Goal: Information Seeking & Learning: Get advice/opinions

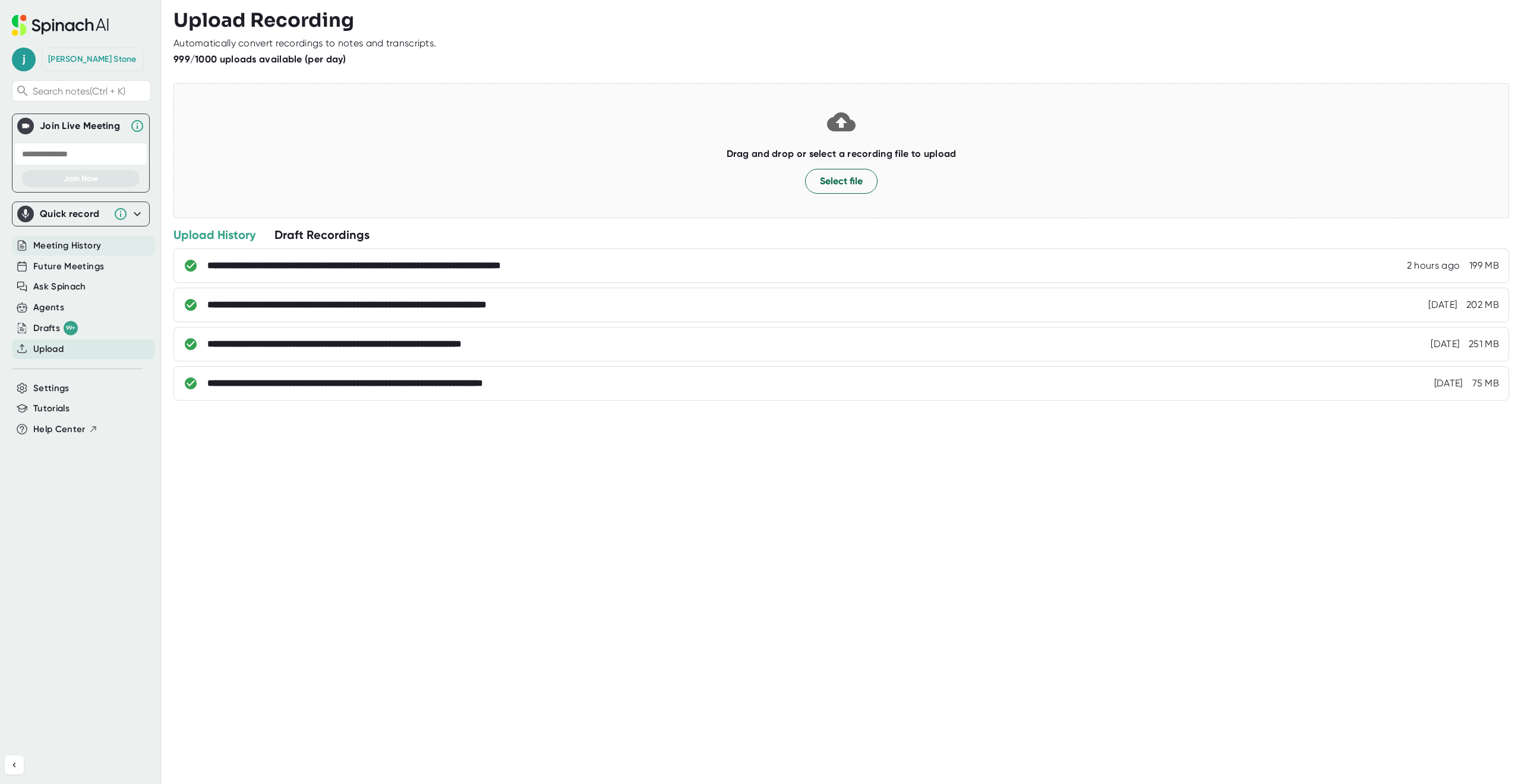
click at [59, 242] on span "Meeting History" at bounding box center [67, 245] width 67 height 14
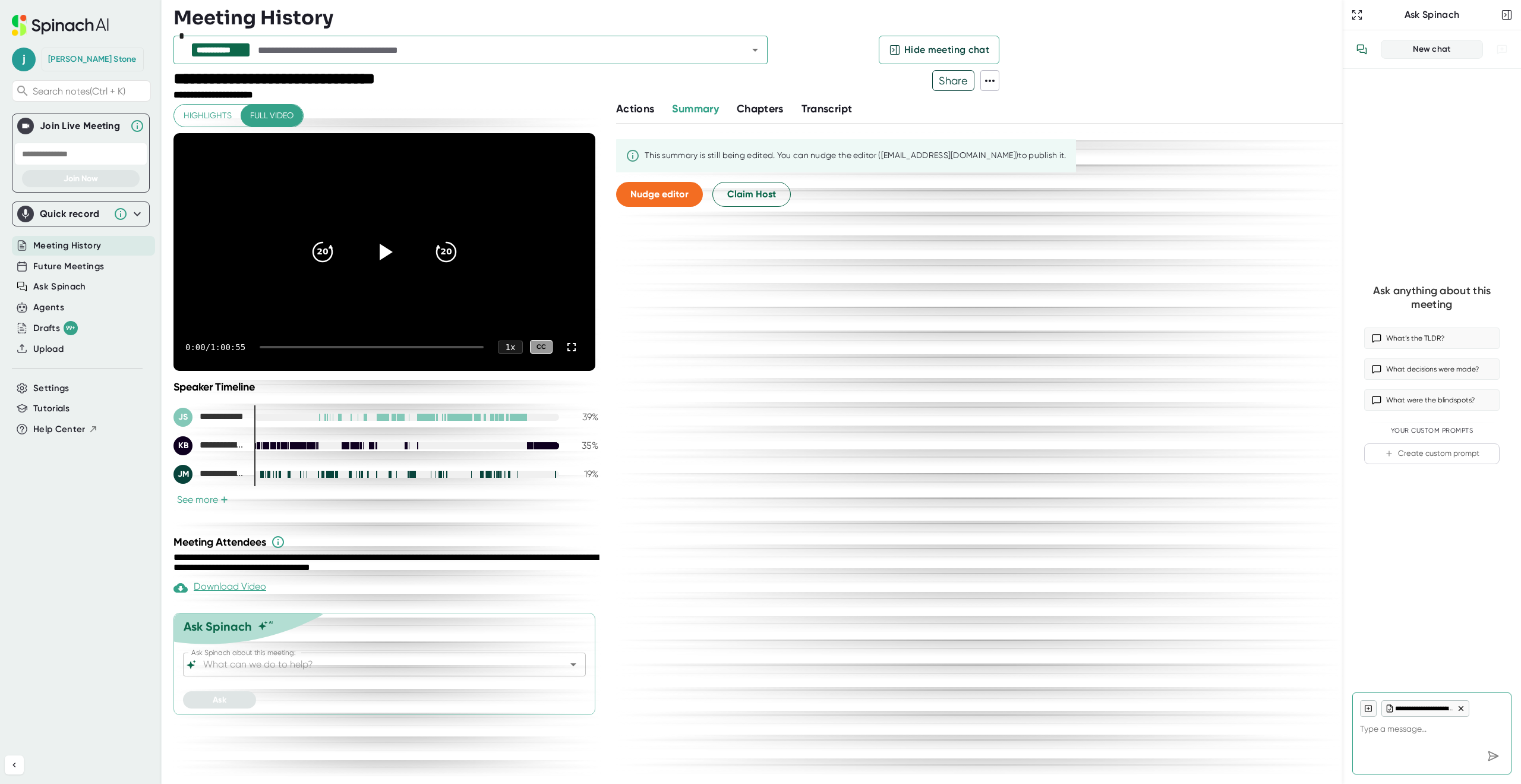
click at [377, 48] on input "text" at bounding box center [492, 50] width 473 height 17
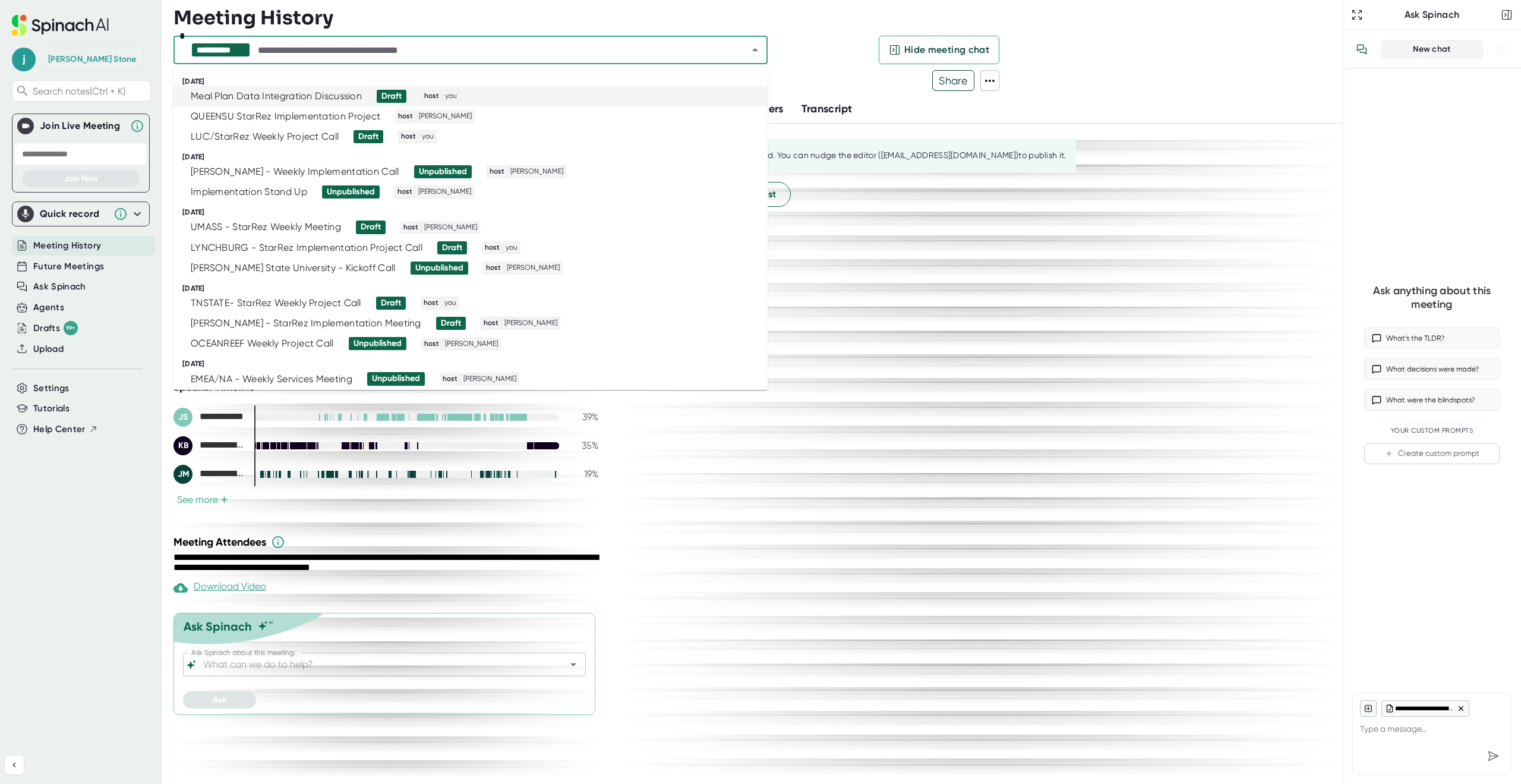
click at [305, 102] on div "Meal Plan Data Integration Discussion" at bounding box center [276, 96] width 171 height 12
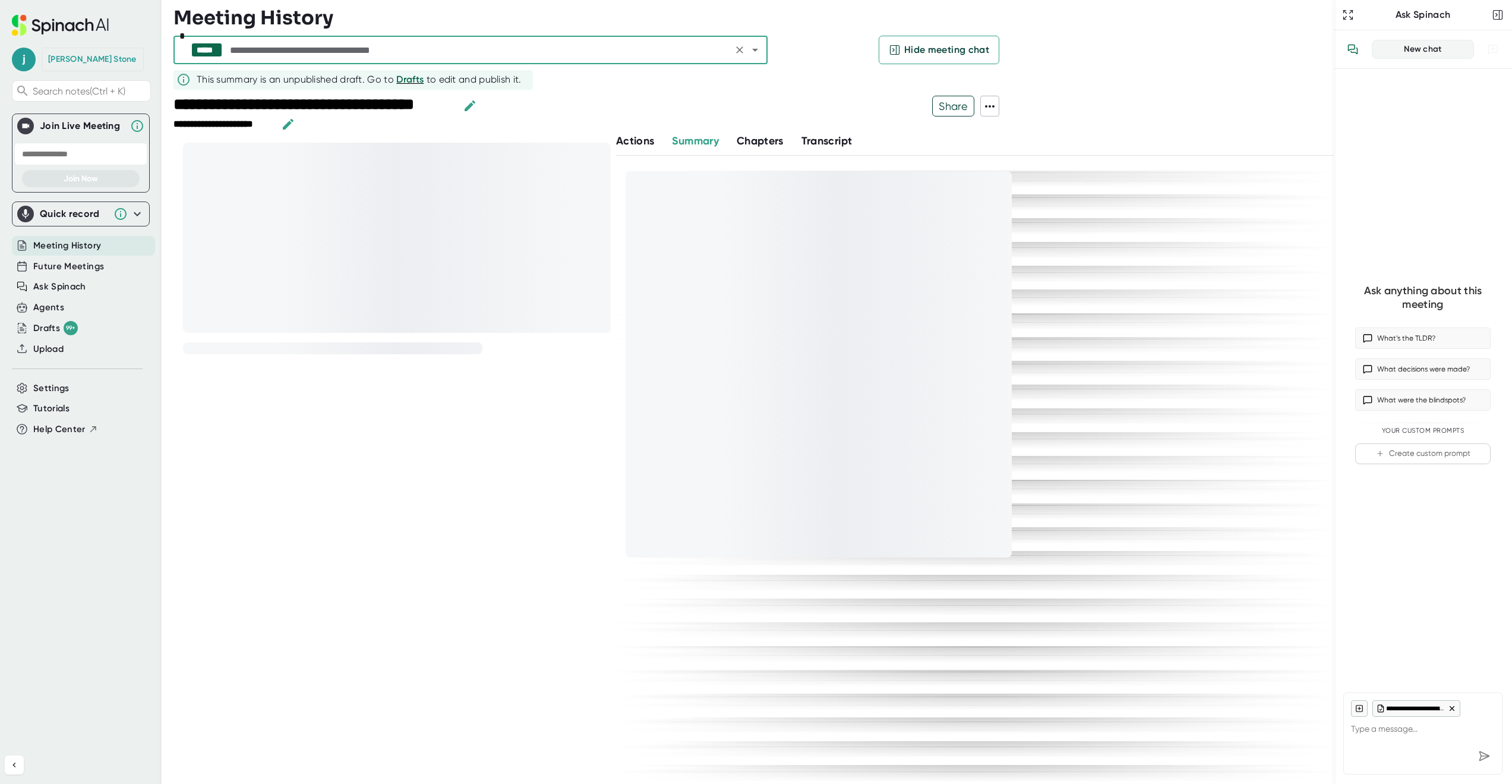
type textarea "x"
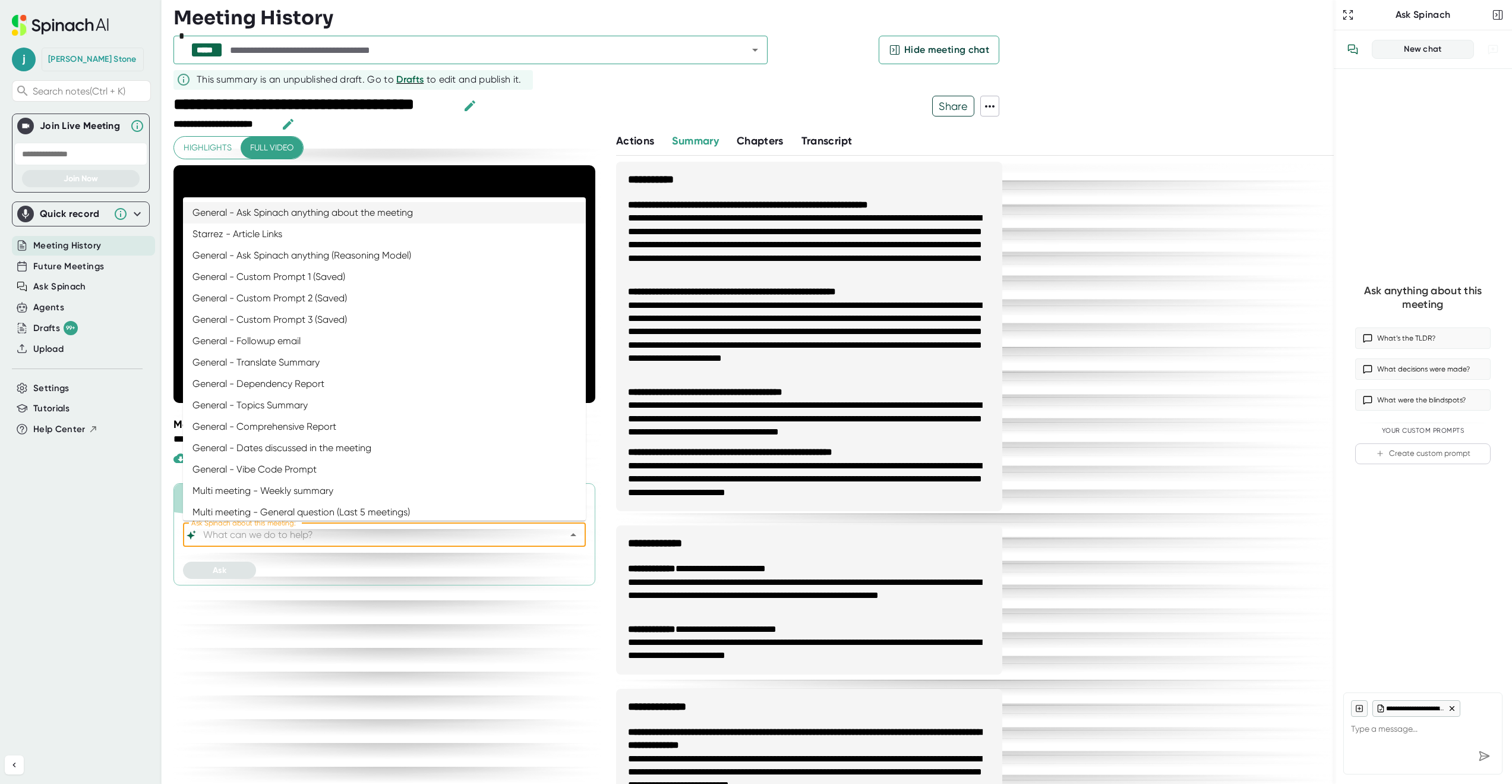
click at [330, 537] on input "Ask Spinach about this meeting:" at bounding box center [374, 534] width 347 height 17
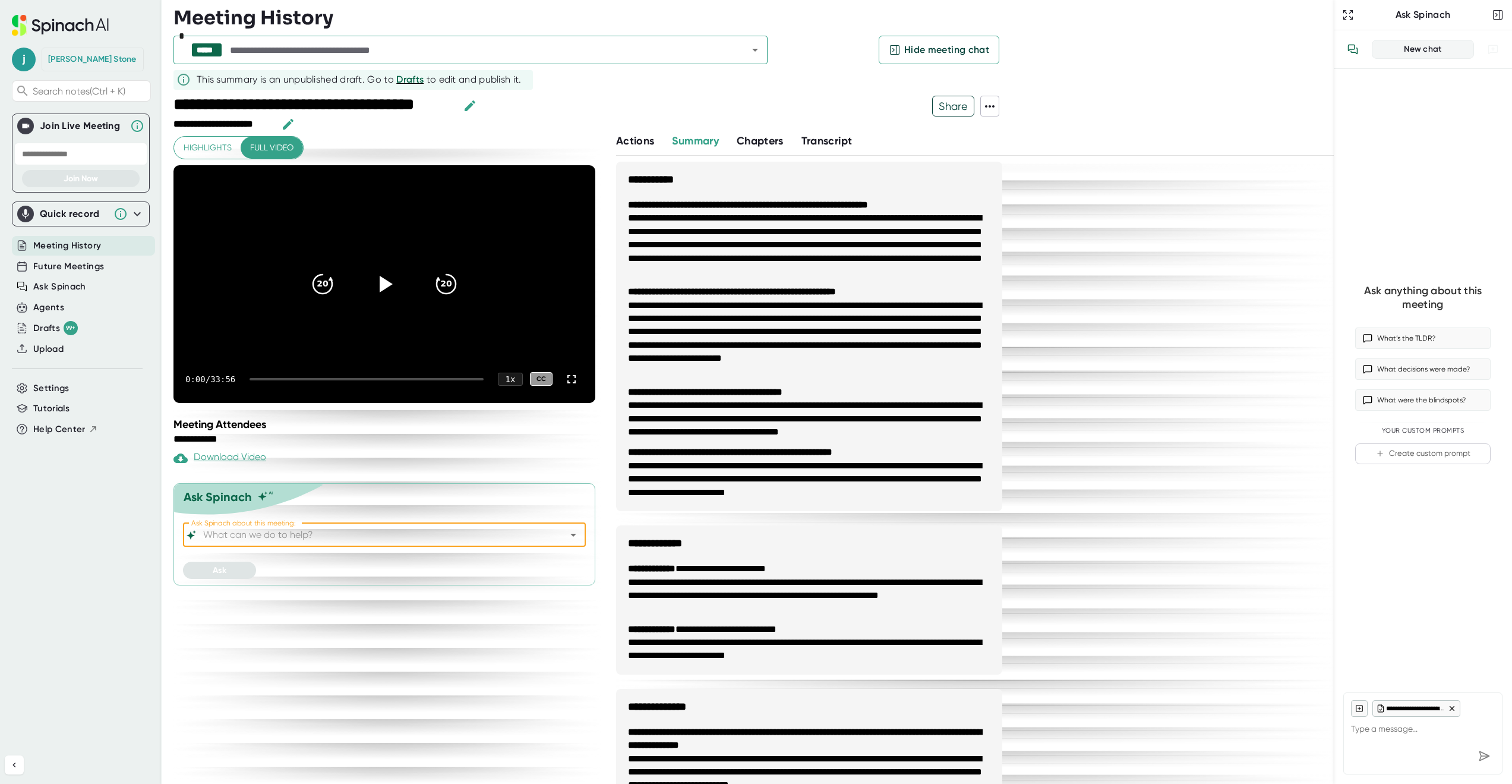
click at [256, 527] on input "Ask Spinach about this meeting:" at bounding box center [374, 534] width 347 height 17
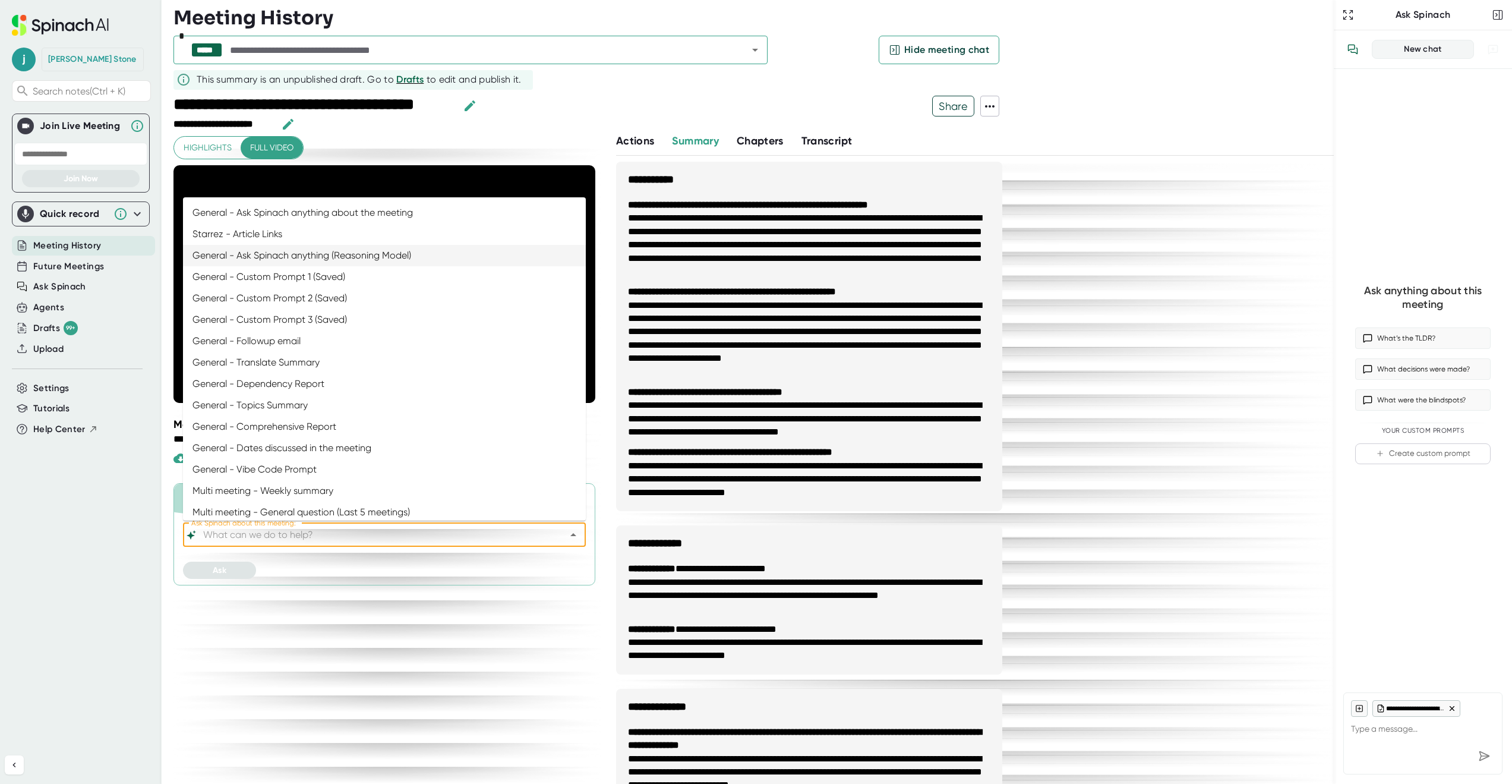
click at [270, 249] on li "General - Ask Spinach anything (Reasoning Model)" at bounding box center [385, 255] width 403 height 21
type input "General - Ask Spinach anything (Reasoning Model)"
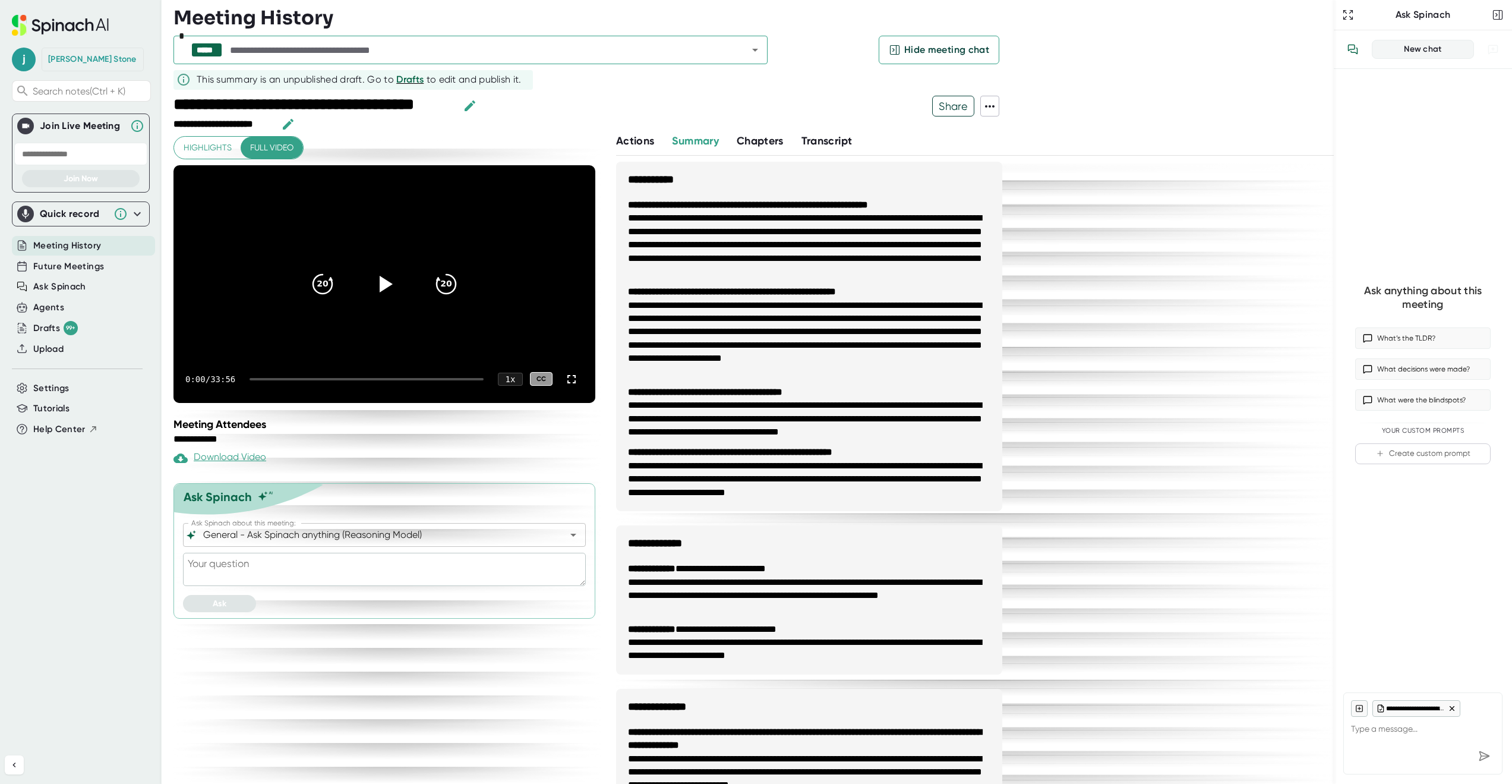
click at [242, 561] on textarea at bounding box center [385, 570] width 403 height 33
paste textarea "write an email from the perspective of [PERSON_NAME]. Open by thanking everyone…"
type textarea "write an email from the perspective of [PERSON_NAME]. Open by thanking everyone…"
type textarea "x"
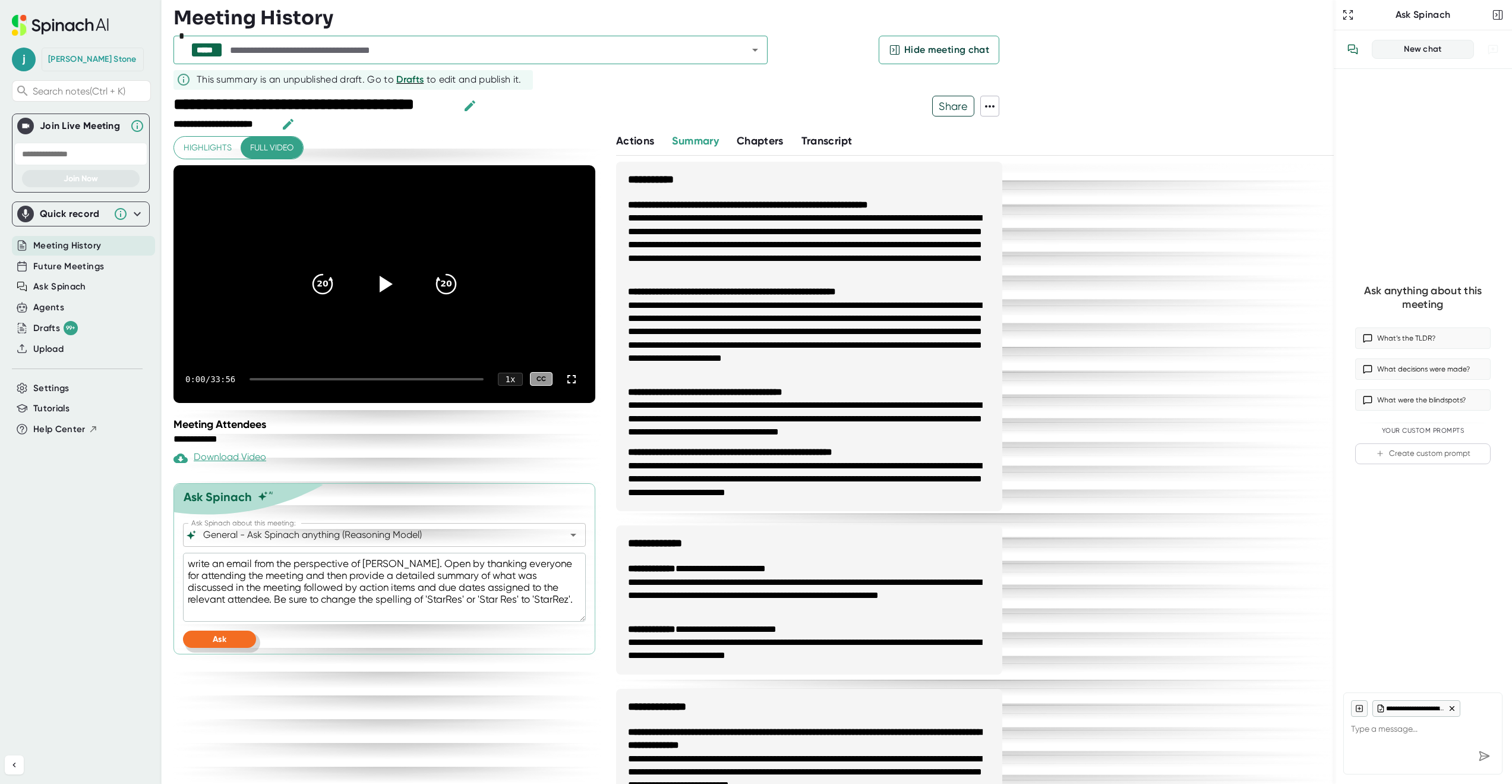
type textarea "write an email from the perspective of [PERSON_NAME]. Open by thanking everyone…"
click at [216, 638] on span "Ask" at bounding box center [219, 639] width 14 height 10
type textarea "x"
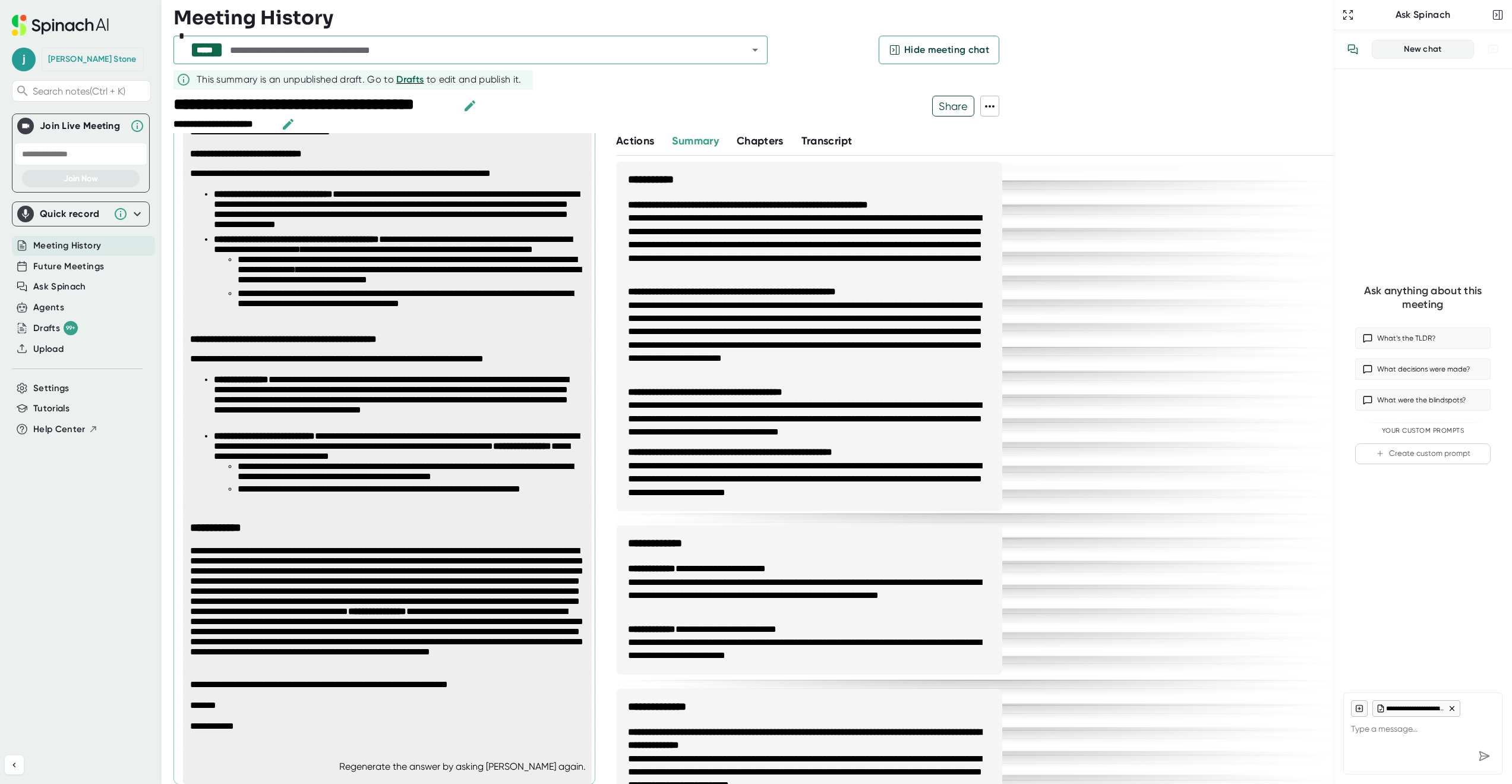
scroll to position [257, 0]
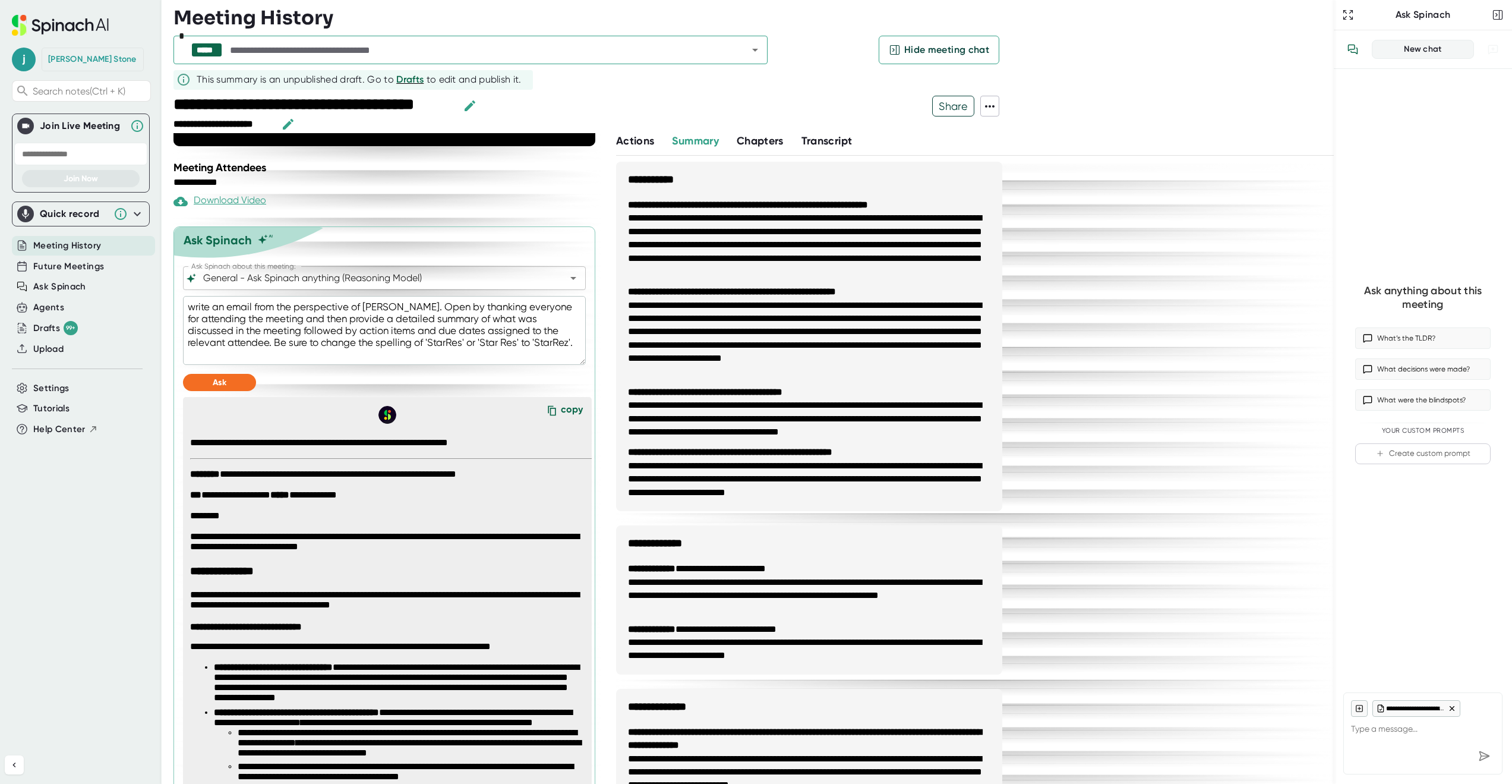
type textarea "x"
click at [1420, 736] on textarea at bounding box center [1423, 730] width 144 height 29
paste textarea "write an email from the perspective of [PERSON_NAME]. Open by thanking everyone…"
type textarea "write an email from the perspective of [PERSON_NAME]. Open by thanking everyone…"
type textarea "x"
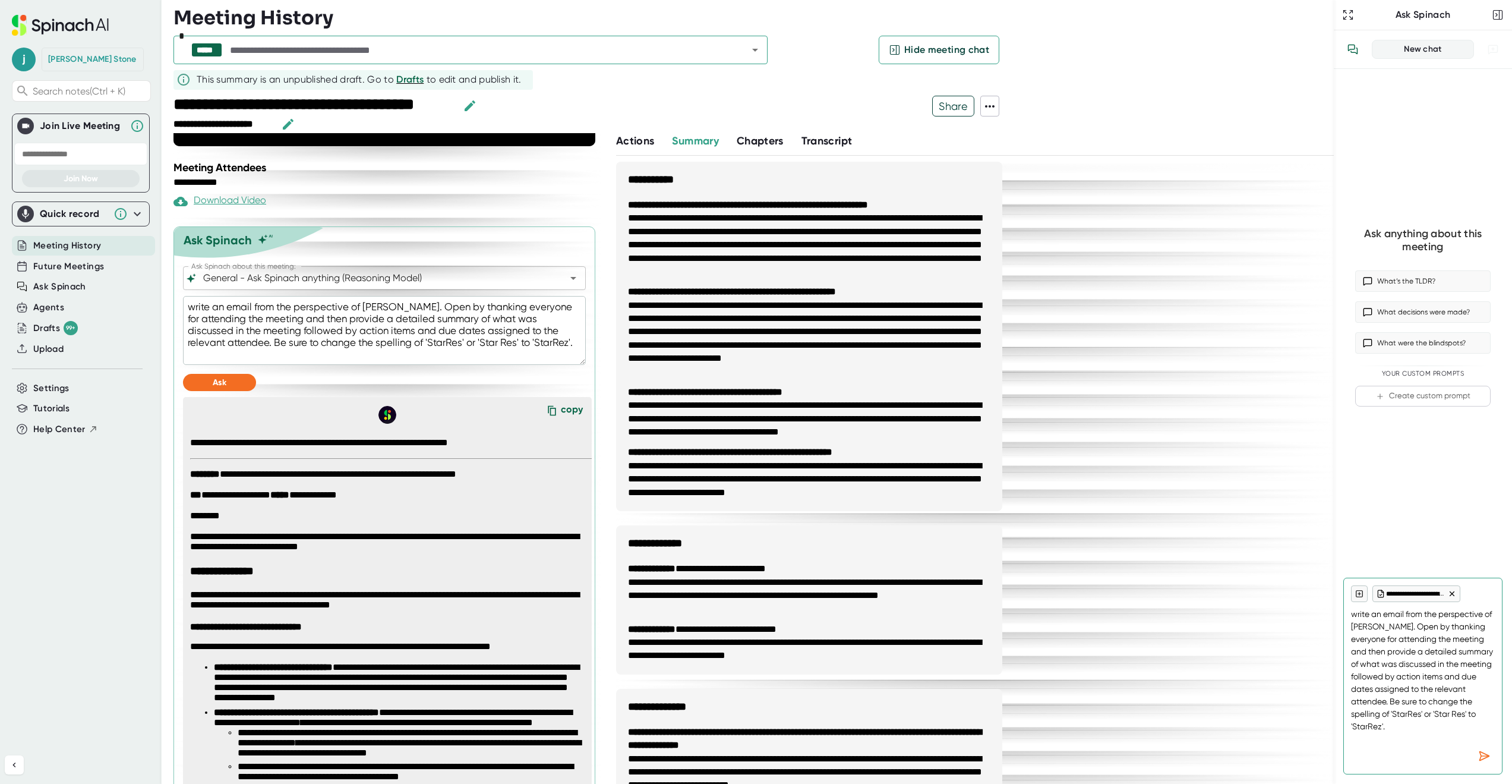
type textarea "write an email from the perspective of [PERSON_NAME]. Open by thanking everyone…"
type textarea "x"
click at [1478, 753] on div "Send message" at bounding box center [1484, 755] width 21 height 21
type textarea "x"
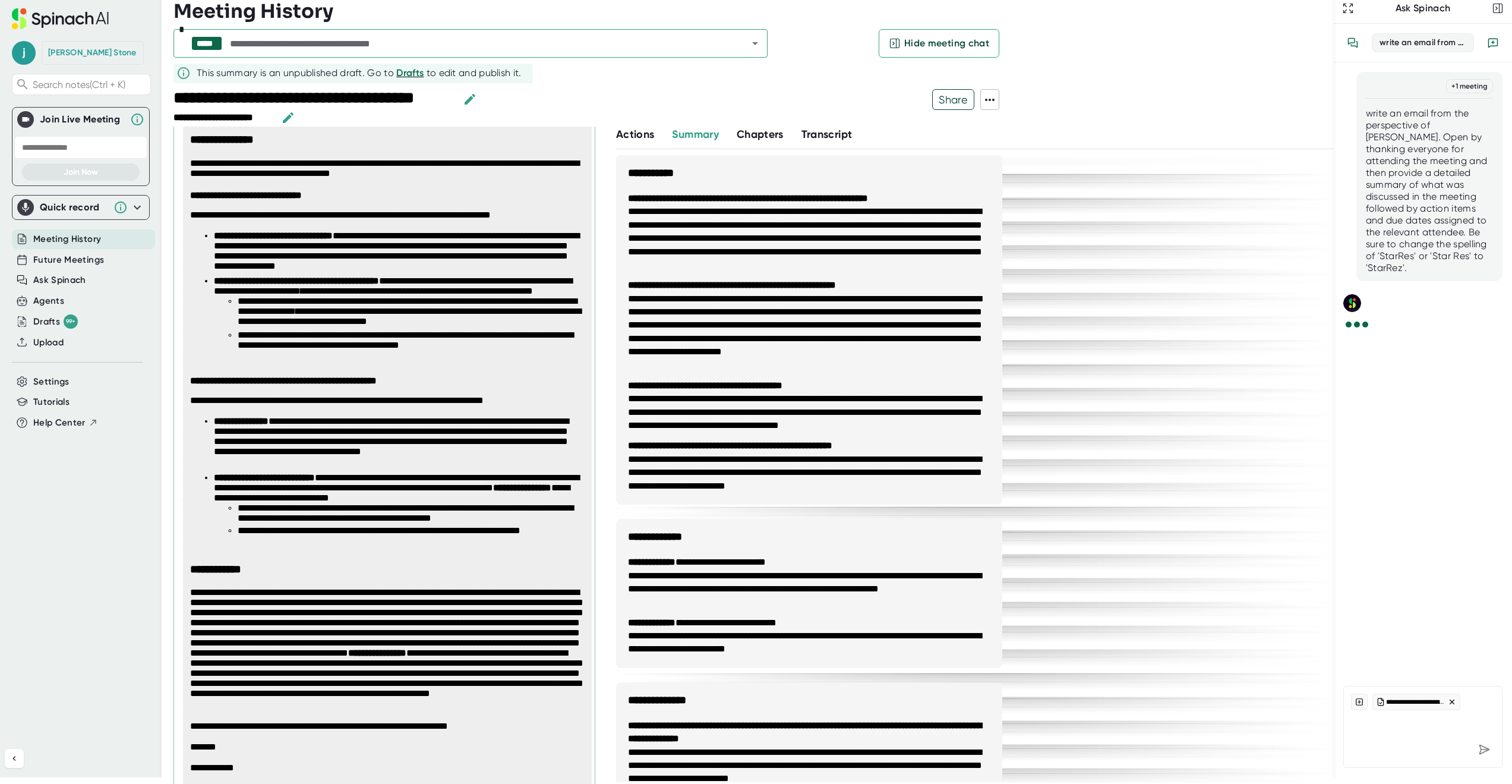
scroll to position [672, 0]
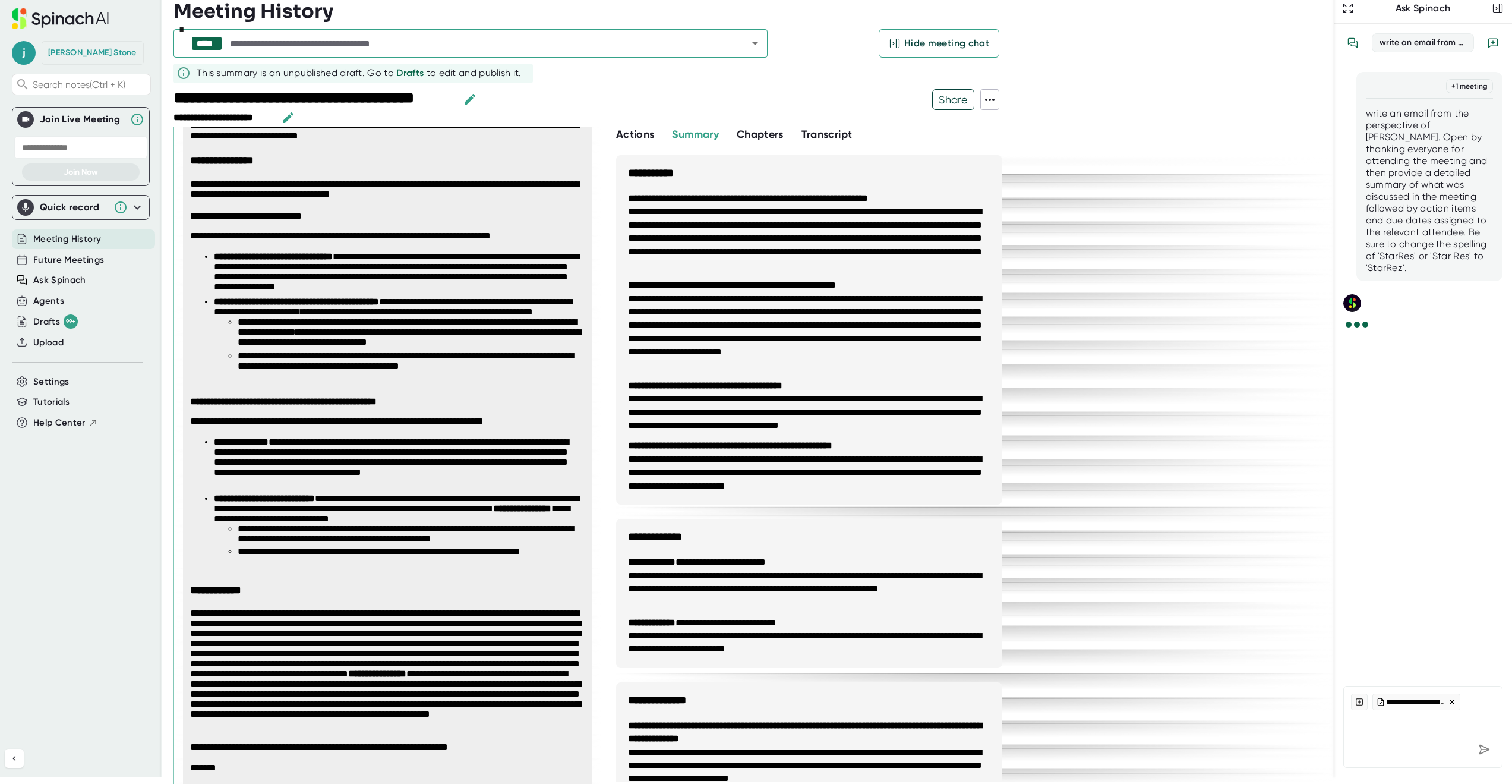
type textarea "x"
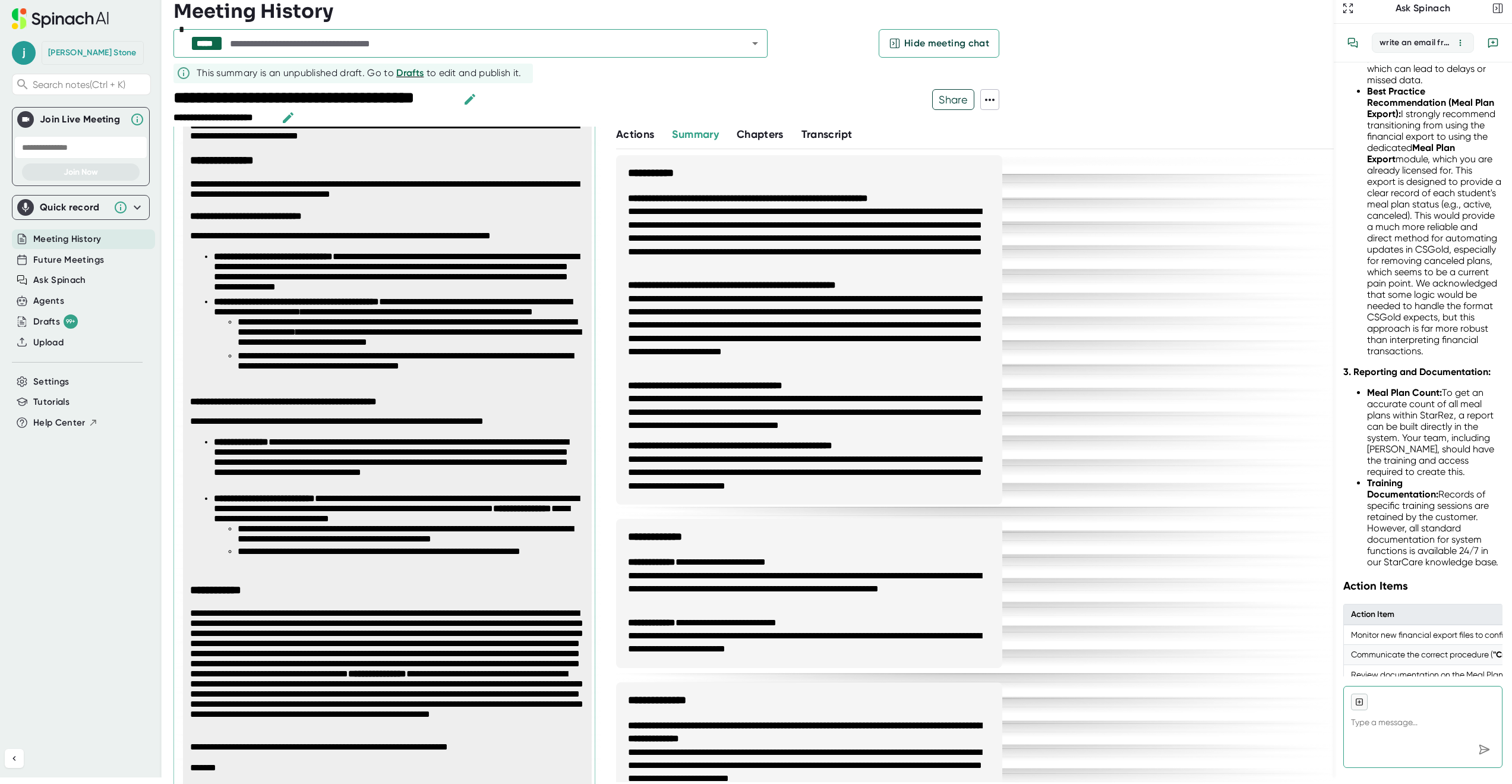
scroll to position [1282, 0]
type textarea "x"
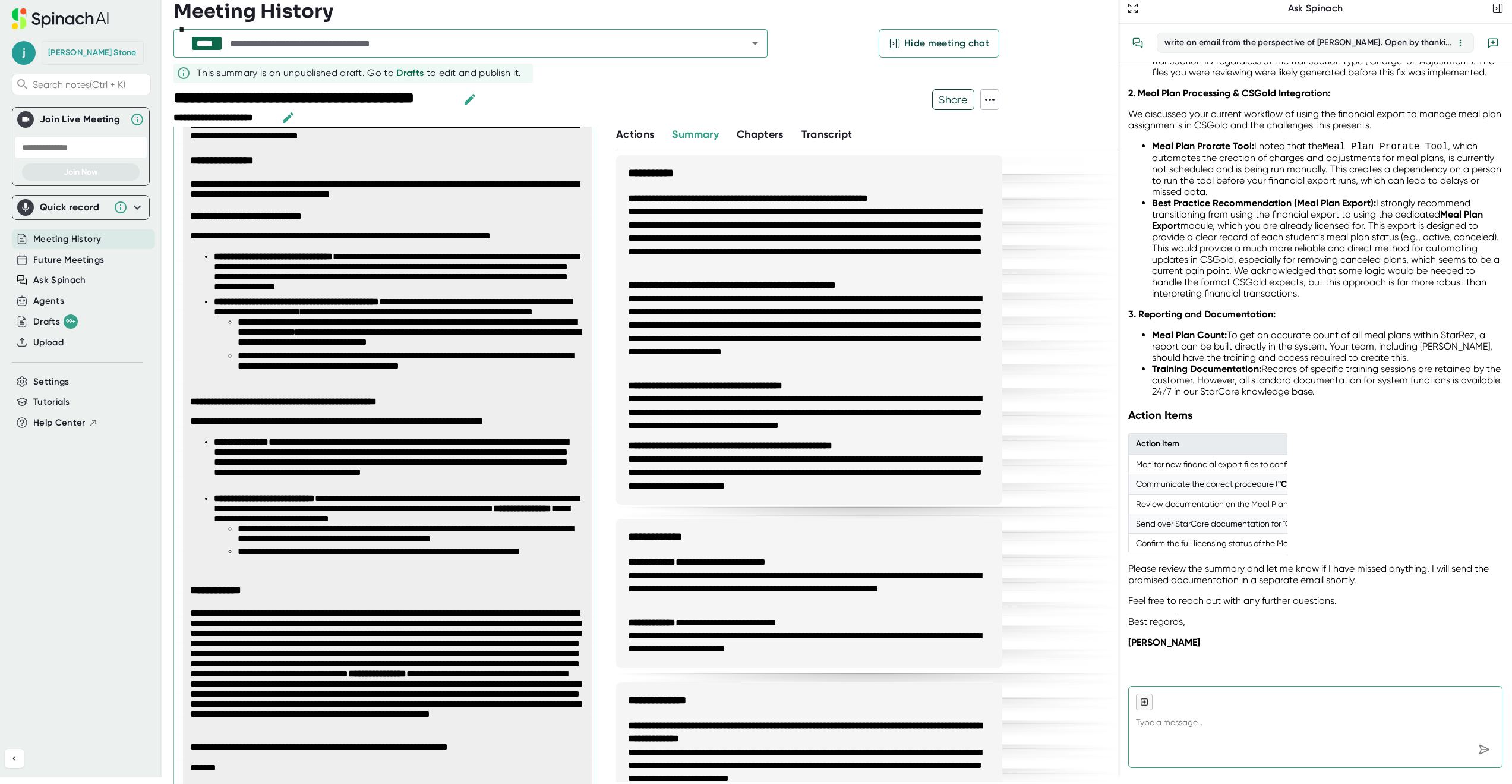
type textarea "x"
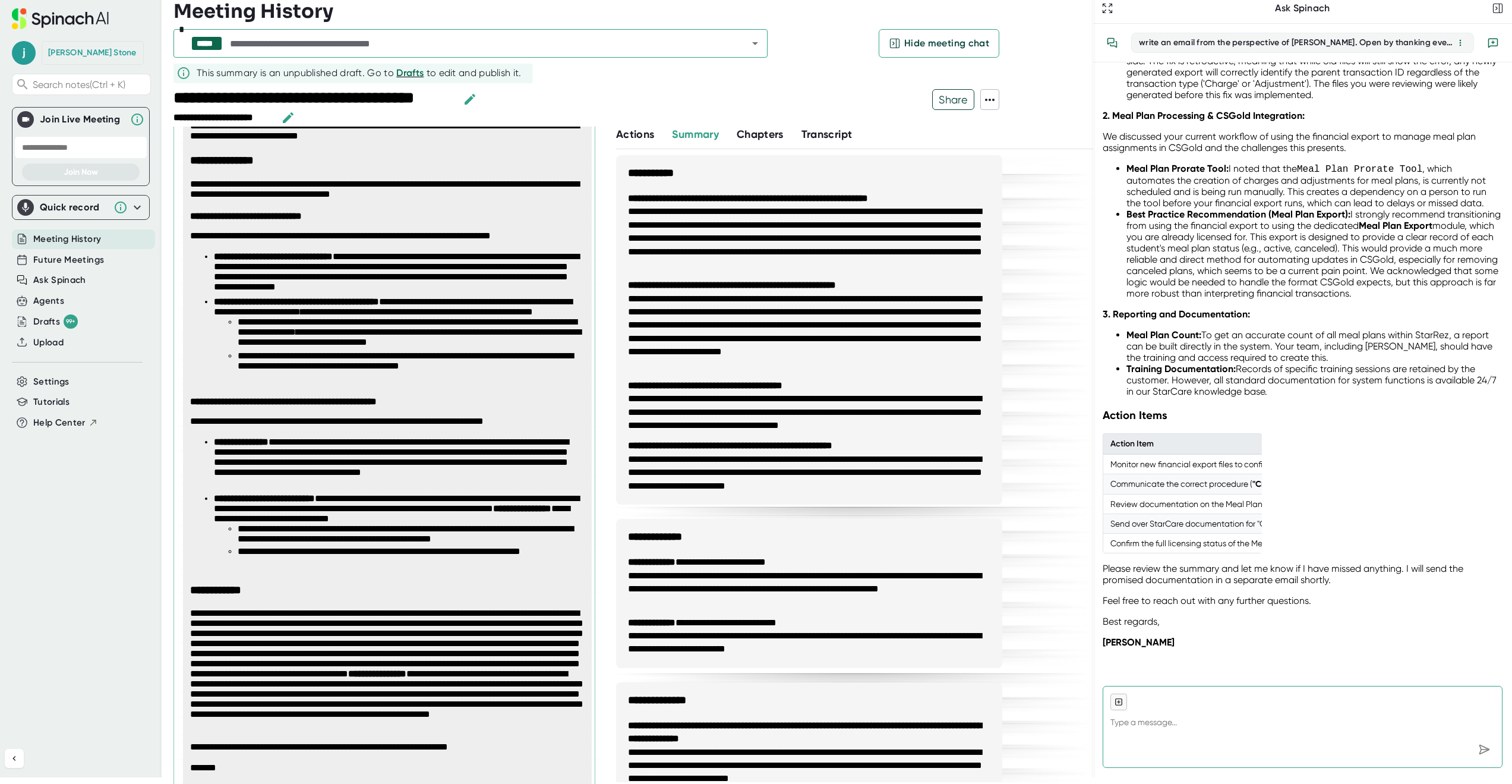
type textarea "x"
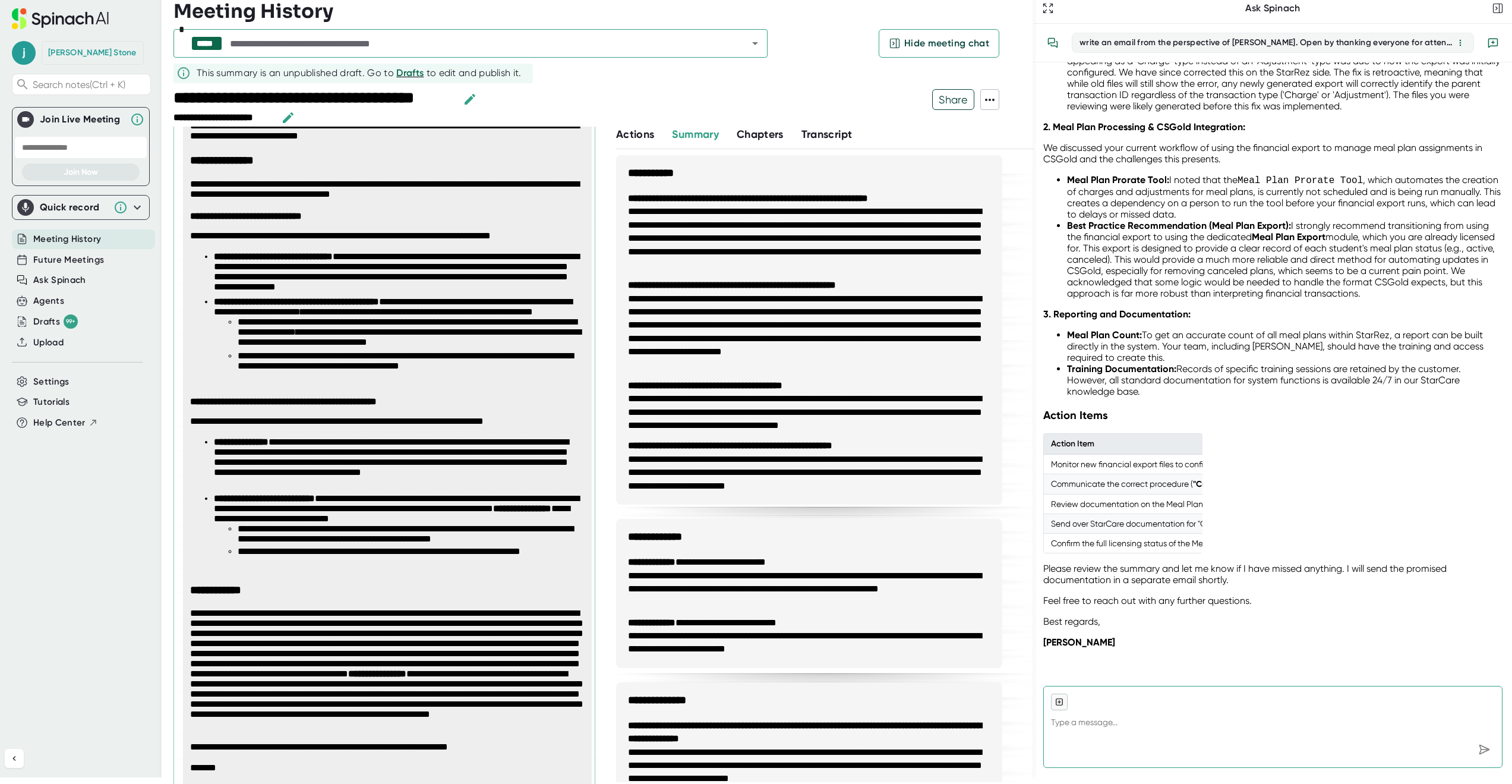
type textarea "x"
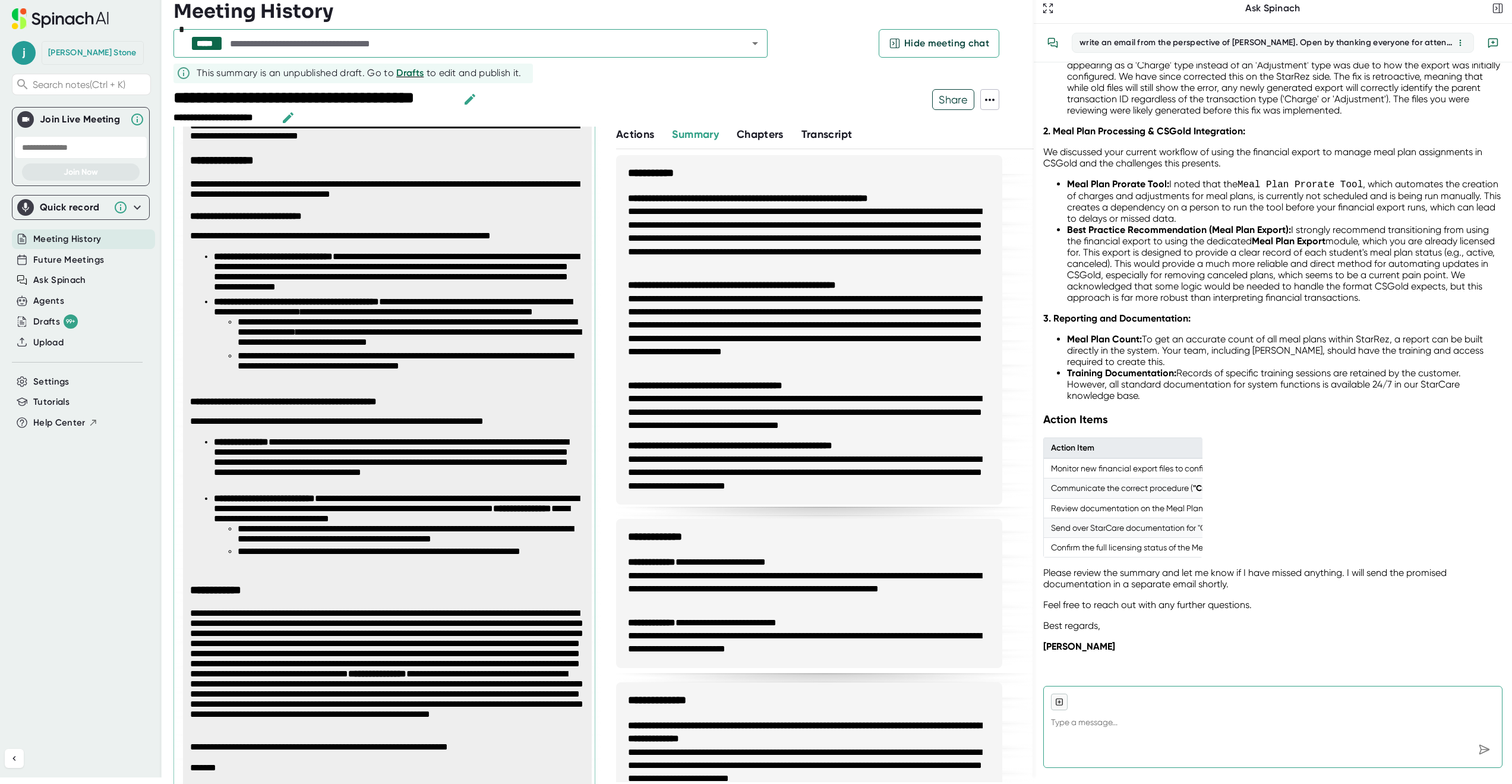
type textarea "x"
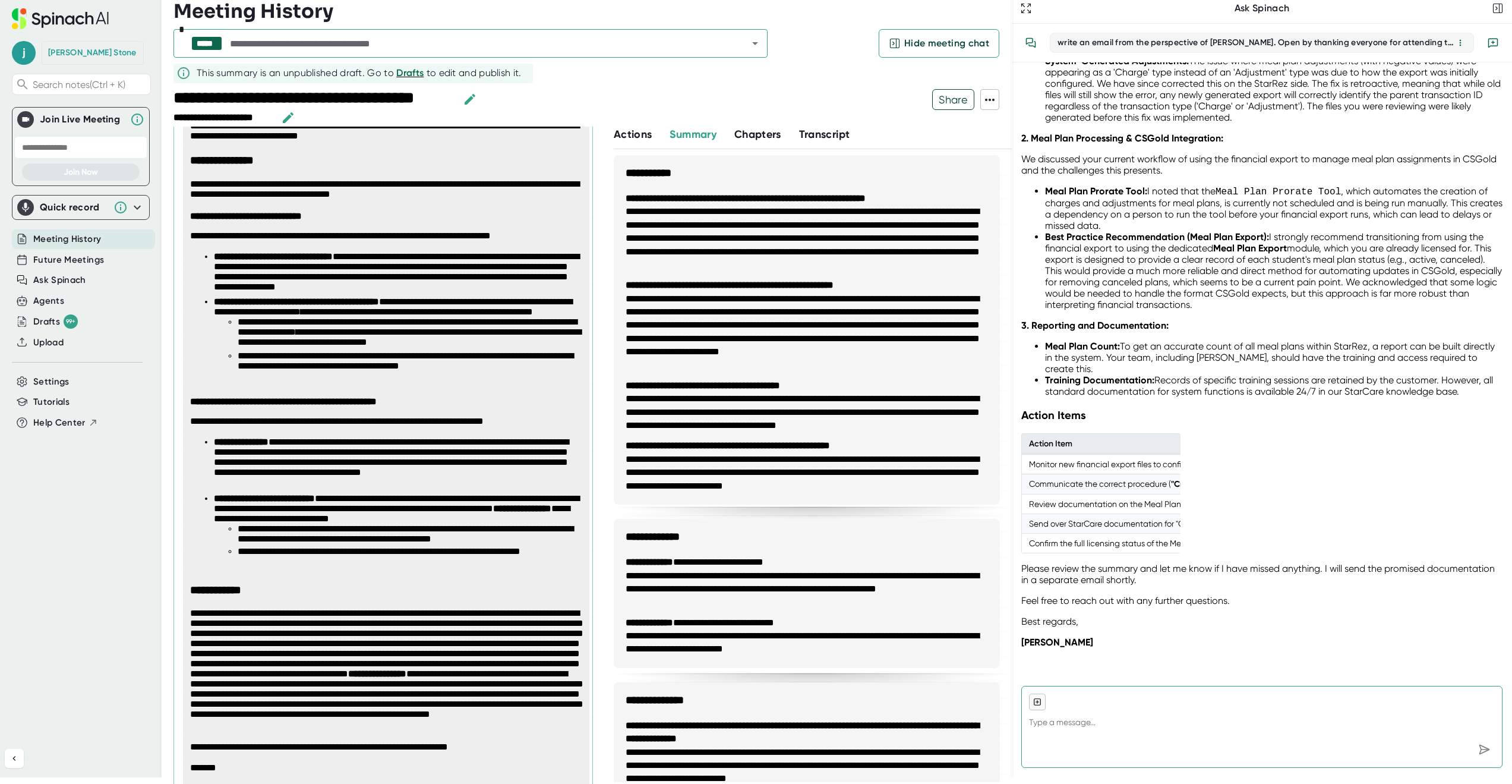
type textarea "x"
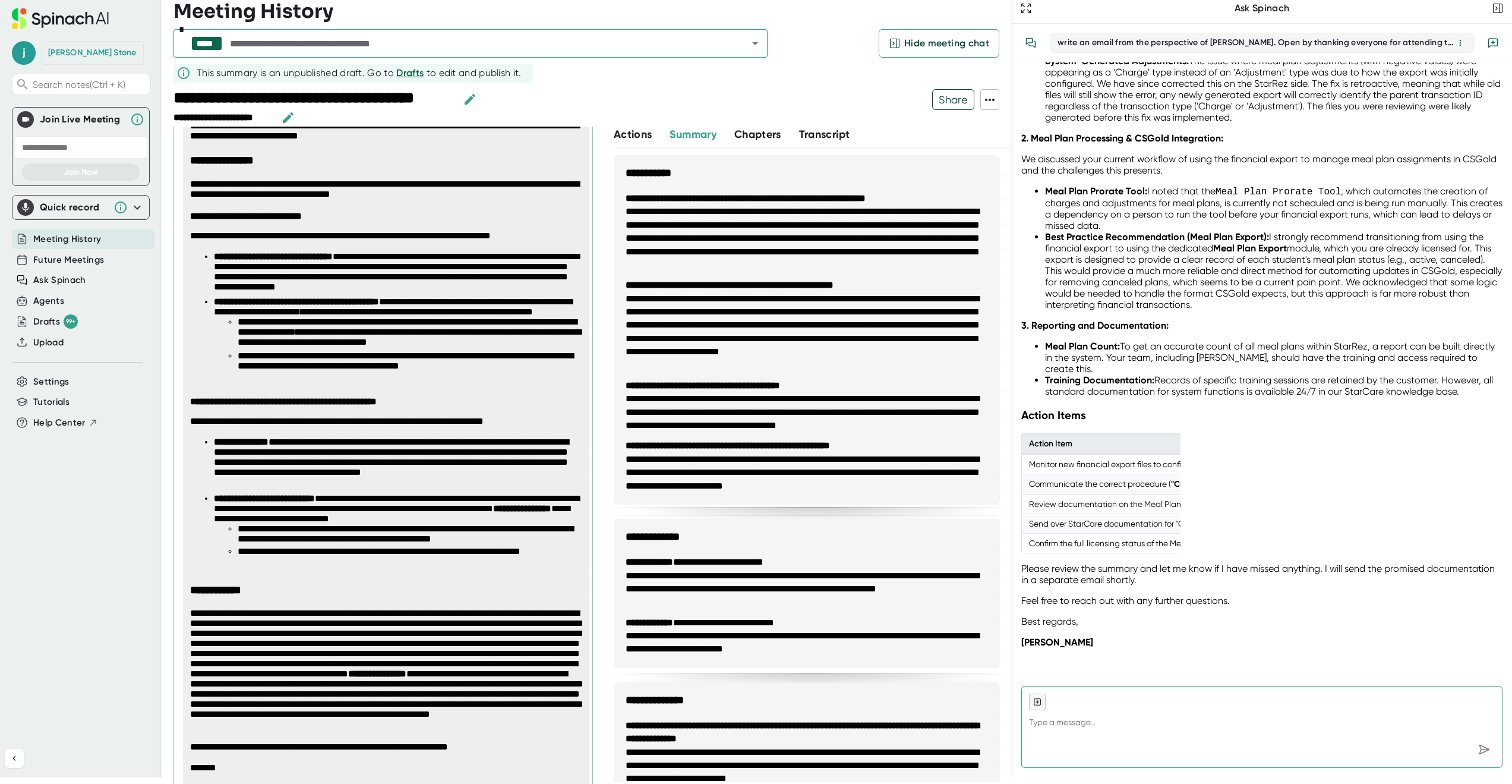
type textarea "x"
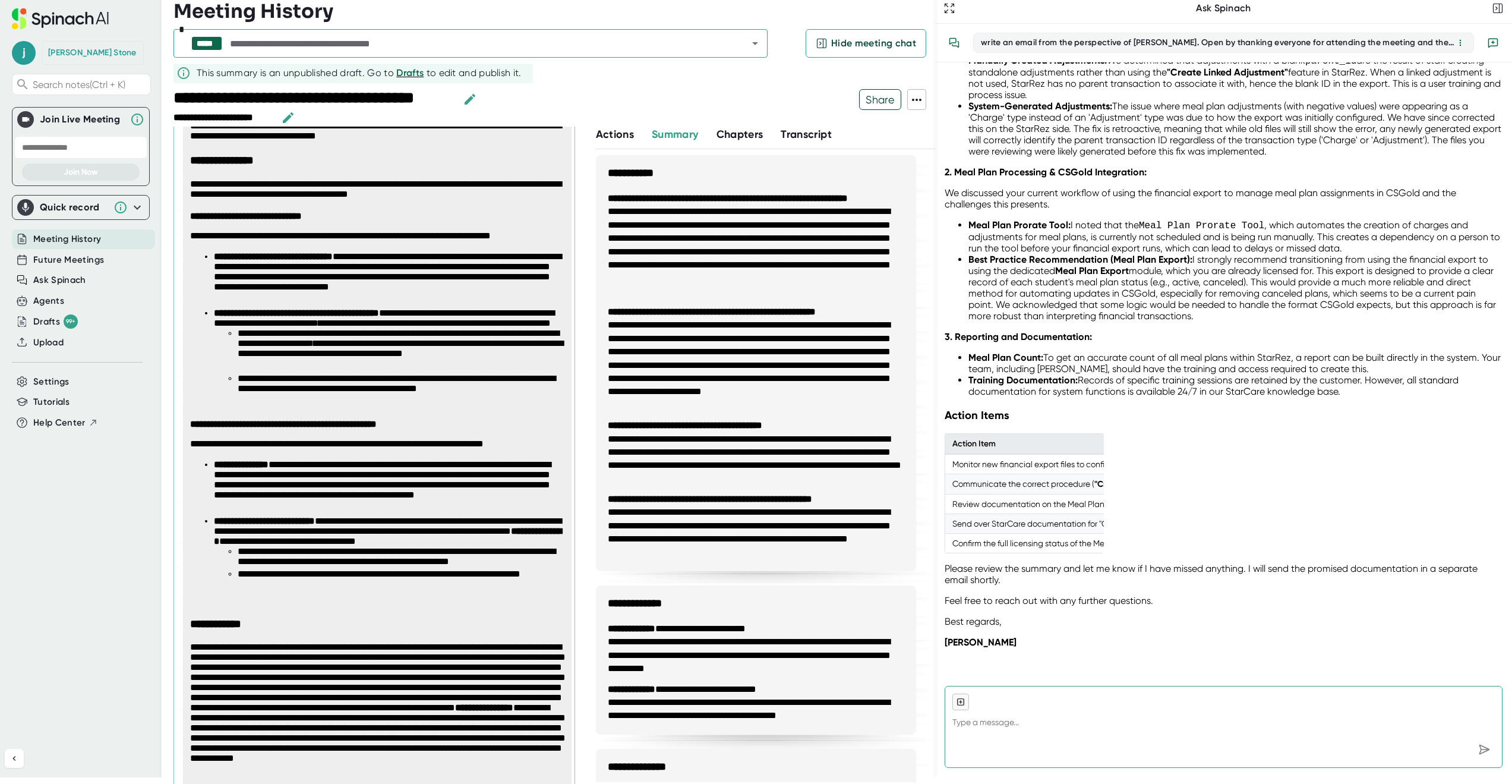
scroll to position [390, 0]
drag, startPoint x: 1333, startPoint y: 342, endPoint x: 934, endPoint y: 363, distance: 399.6
click at [935, 363] on div at bounding box center [935, 386] width 1 height 784
type textarea "x"
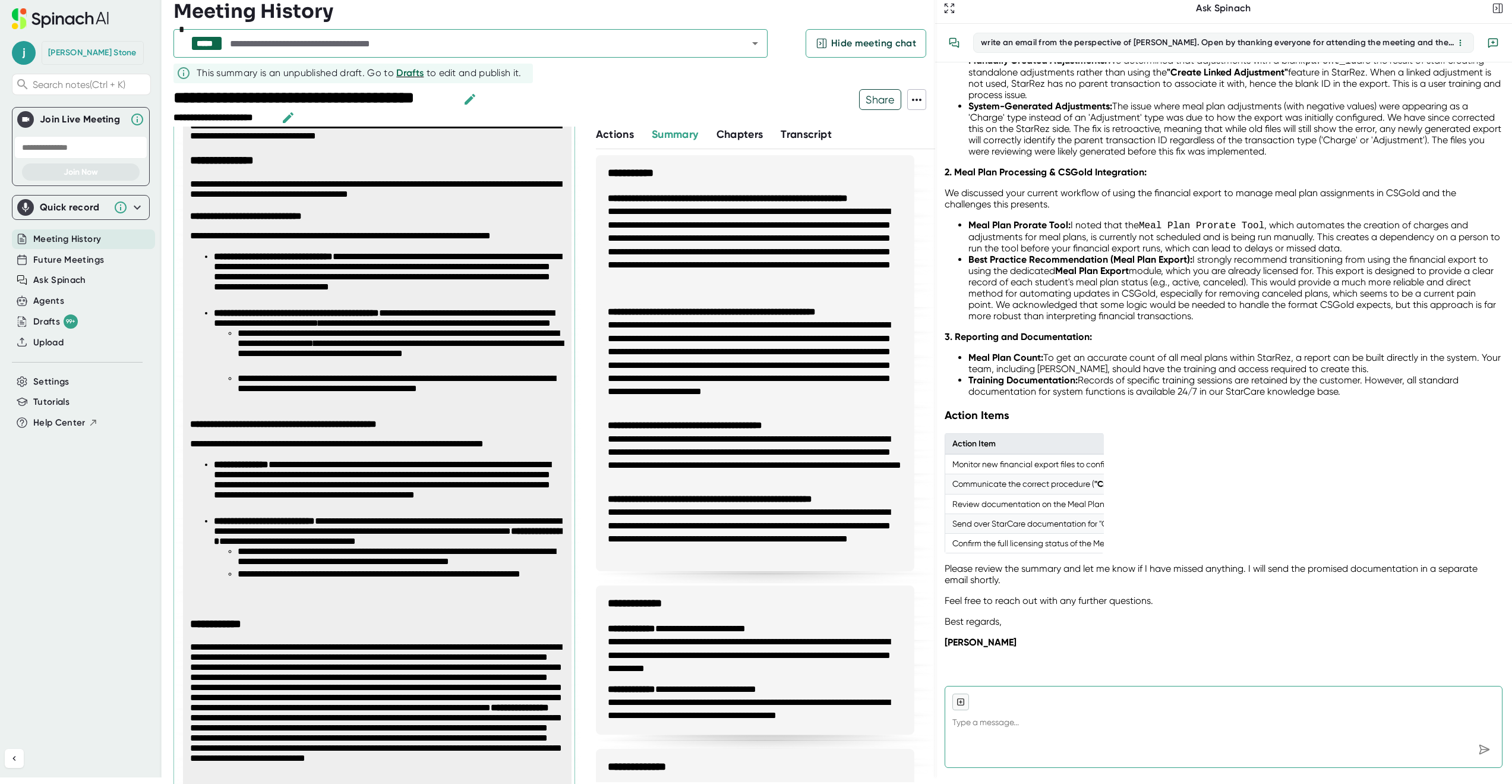
type textarea "x"
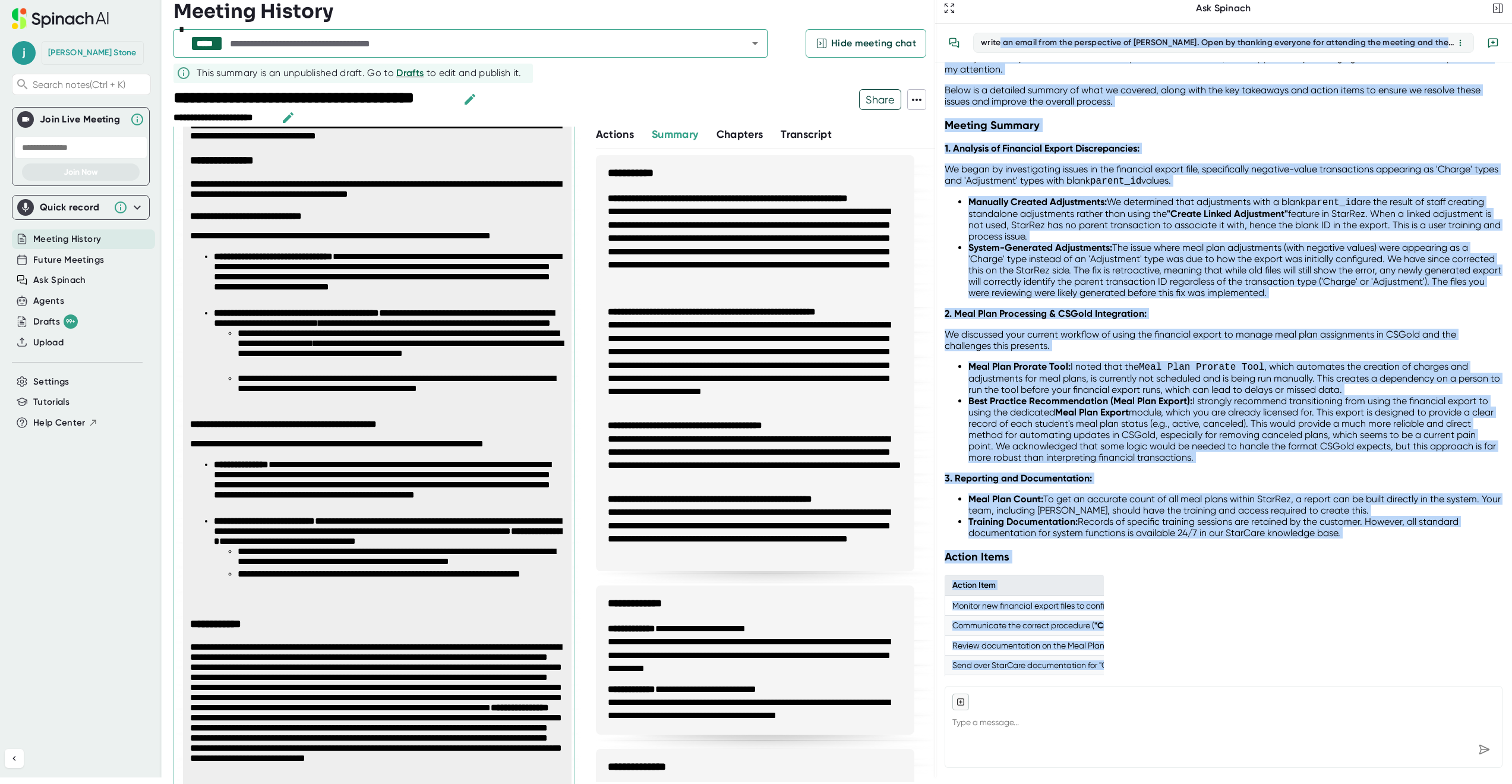
scroll to position [0, 0]
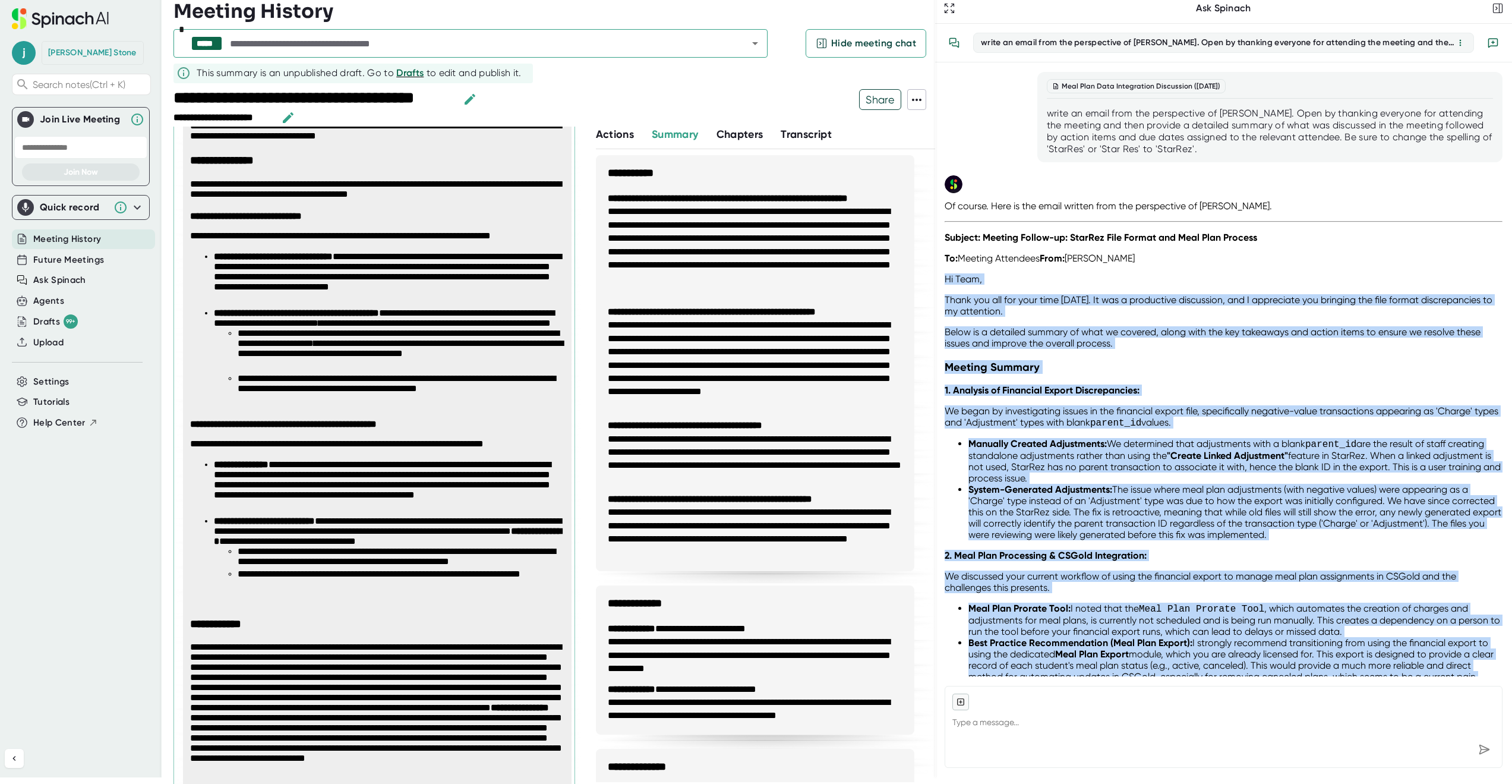
drag, startPoint x: 1067, startPoint y: 652, endPoint x: 942, endPoint y: 276, distance: 396.2
click at [942, 276] on div "Meal Plan Data Integration Discussion ([DATE]) write an email from the perspect…" at bounding box center [1223, 369] width 577 height 614
copy div "Hi Team, Thank you all for your time [DATE]. It was a productive discussion, an…"
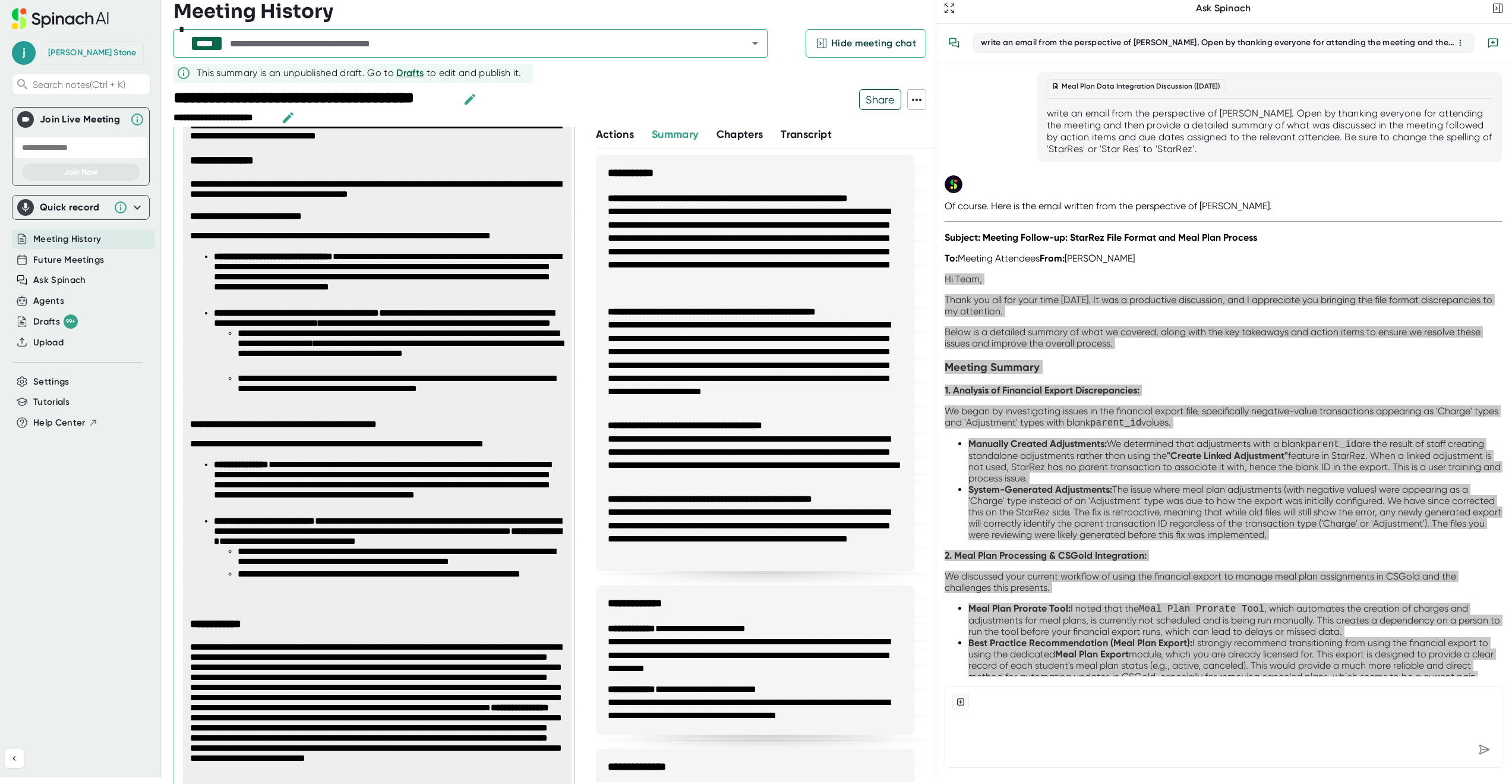
type textarea "x"
